Goal: Task Accomplishment & Management: Complete application form

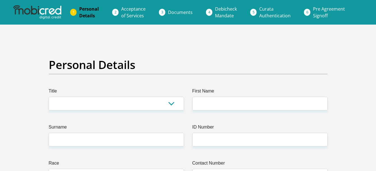
scroll to position [28, 0]
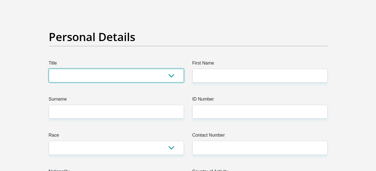
click at [153, 76] on select "Mr Ms Mrs Dr [PERSON_NAME]" at bounding box center [116, 76] width 135 height 14
select select "Mr"
click at [49, 69] on select "Mr Ms Mrs Dr [PERSON_NAME]" at bounding box center [116, 76] width 135 height 14
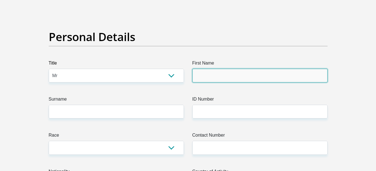
click at [221, 73] on input "First Name" at bounding box center [259, 76] width 135 height 14
type input "Lucky"
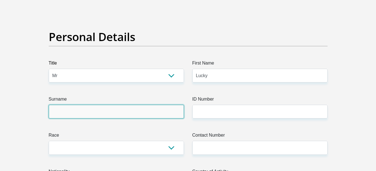
type input "Mokhele"
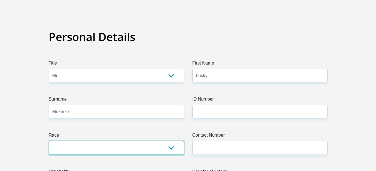
select select "1"
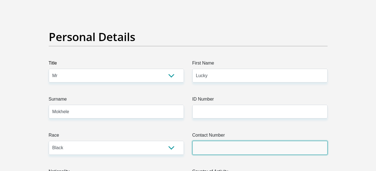
type input "0845317054"
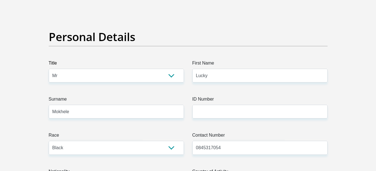
select select "ZAF"
type input "Mr"
type input "72381"
type input "Kanana"
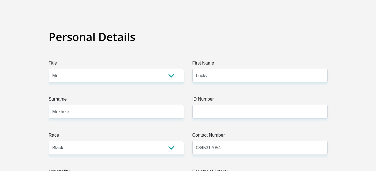
type input "Sebokeng"
type input "1983"
select select "Gauteng"
type input "[EMAIL_ADDRESS][DOMAIN_NAME]"
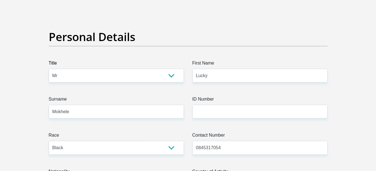
type input "Mokhele501"
type input "5000"
type input "0"
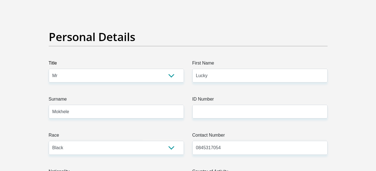
type input "0"
type input "500"
type input "0"
type input "1000"
type input "500"
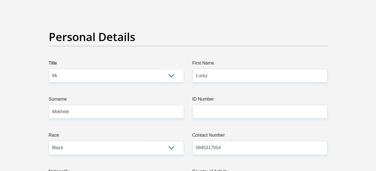
type input "0"
type input "Karlina"
type input "0169508061"
type input "Ntlantla"
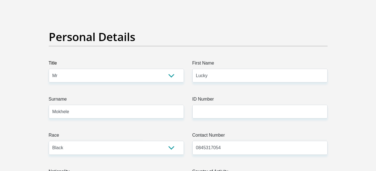
type input "Mavuso"
type input "63161785242"
type input "250655"
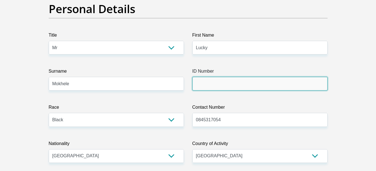
click at [215, 83] on input "ID Number" at bounding box center [259, 84] width 135 height 14
type input "FIRSTRAND BANK"
type input "BRANCH 560"
type input "9108195519089"
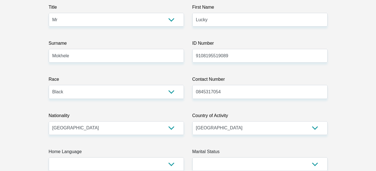
scroll to position [112, 0]
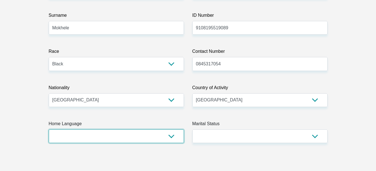
click at [111, 136] on select "Afrikaans English Sepedi South Ndebele Southern Sotho Swati Tsonga Tswana Venda…" at bounding box center [116, 137] width 135 height 14
click at [49, 130] on select "Afrikaans English Sepedi South Ndebele Southern Sotho Swati Tsonga Tswana Venda…" at bounding box center [116, 137] width 135 height 14
click at [87, 133] on select "Afrikaans English Sepedi South Ndebele Southern Sotho Swati Tsonga Tswana Venda…" at bounding box center [116, 137] width 135 height 14
select select "sot"
click at [49, 130] on select "Afrikaans English Sepedi South Ndebele Southern Sotho Swati Tsonga Tswana Venda…" at bounding box center [116, 137] width 135 height 14
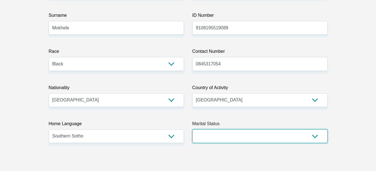
click at [227, 133] on select "Married ANC Single Divorced Widowed Married COP or Customary Law" at bounding box center [259, 137] width 135 height 14
select select "3"
click at [192, 130] on select "Married ANC Single Divorced Widowed Married COP or Customary Law" at bounding box center [259, 137] width 135 height 14
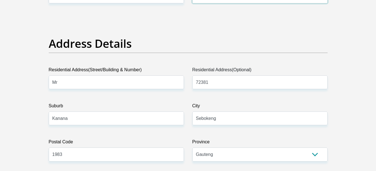
scroll to position [280, 0]
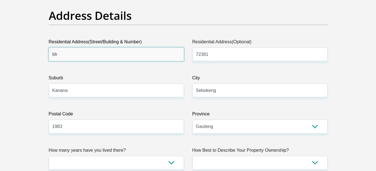
click at [72, 57] on input "Mr" at bounding box center [116, 55] width 135 height 14
type input "M"
type input "72381 [PERSON_NAME]"
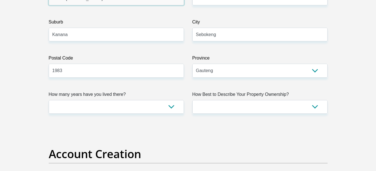
scroll to position [364, 0]
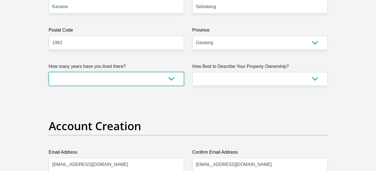
click at [147, 83] on select "less than 1 year 1-3 years 3-5 years 5+ years" at bounding box center [116, 79] width 135 height 14
select select "5"
click at [49, 72] on select "less than 1 year 1-3 years 3-5 years 5+ years" at bounding box center [116, 79] width 135 height 14
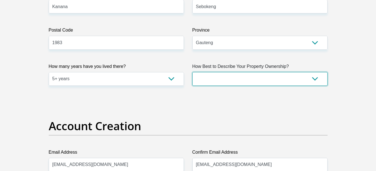
click at [247, 77] on select "Owned Rented Family Owned Company Dwelling" at bounding box center [259, 79] width 135 height 14
select select "parents"
click at [192, 72] on select "Owned Rented Family Owned Company Dwelling" at bounding box center [259, 79] width 135 height 14
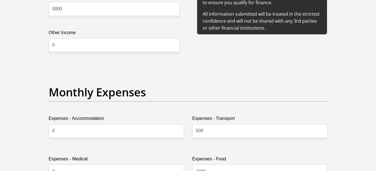
scroll to position [756, 0]
